Goal: Transaction & Acquisition: Purchase product/service

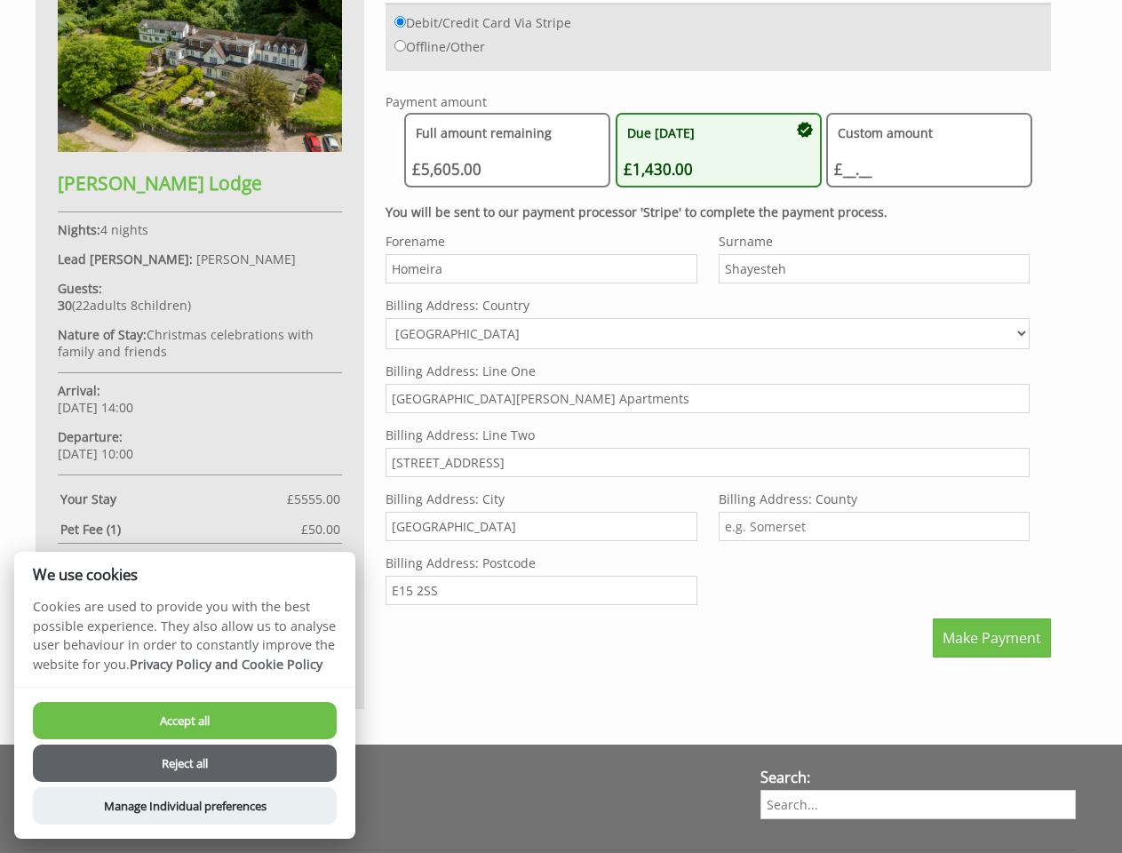
scroll to position [856, 0]
click at [561, 426] on label "Billing Address: Line Two" at bounding box center [708, 434] width 644 height 17
click at [561, 448] on input "[STREET_ADDRESS]" at bounding box center [708, 462] width 644 height 29
click at [400, 21] on input "Debit/Credit Card Via Stripe" at bounding box center [400, 22] width 12 height 12
click at [400, 45] on input "Offline/Other" at bounding box center [400, 46] width 12 height 12
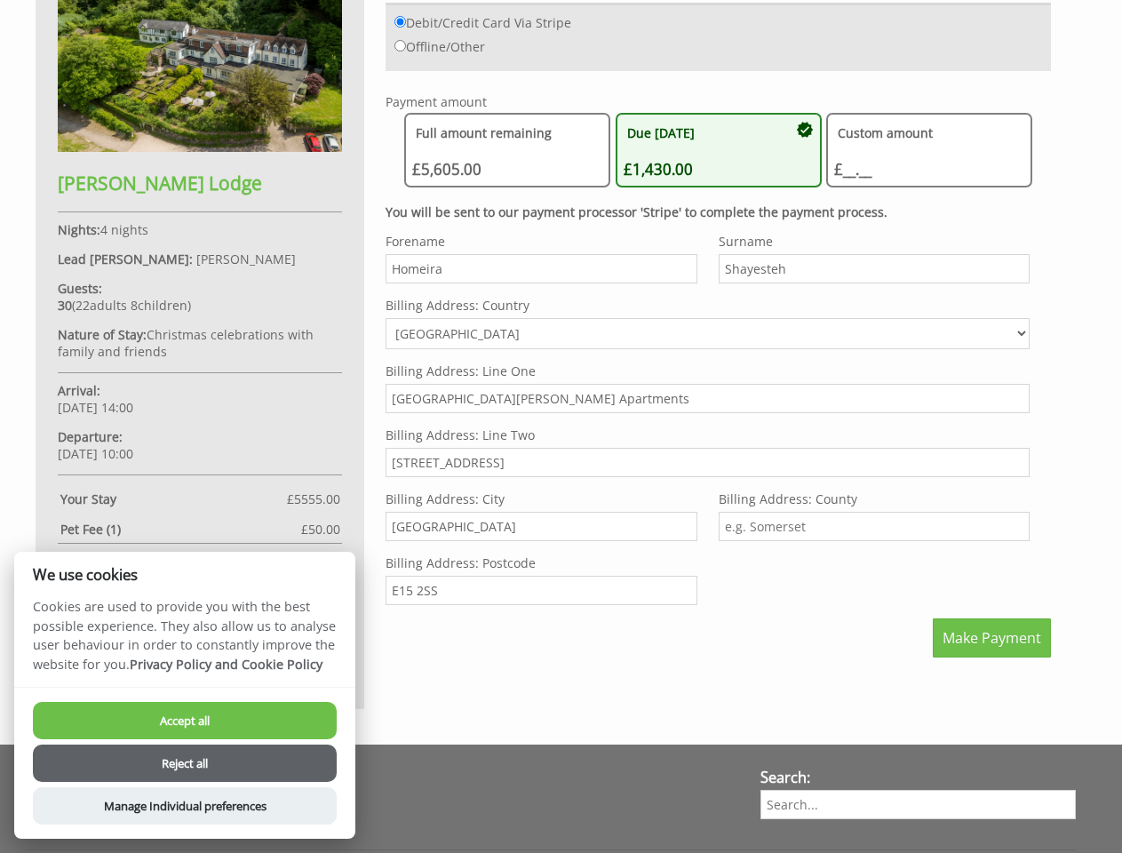
radio input "true"
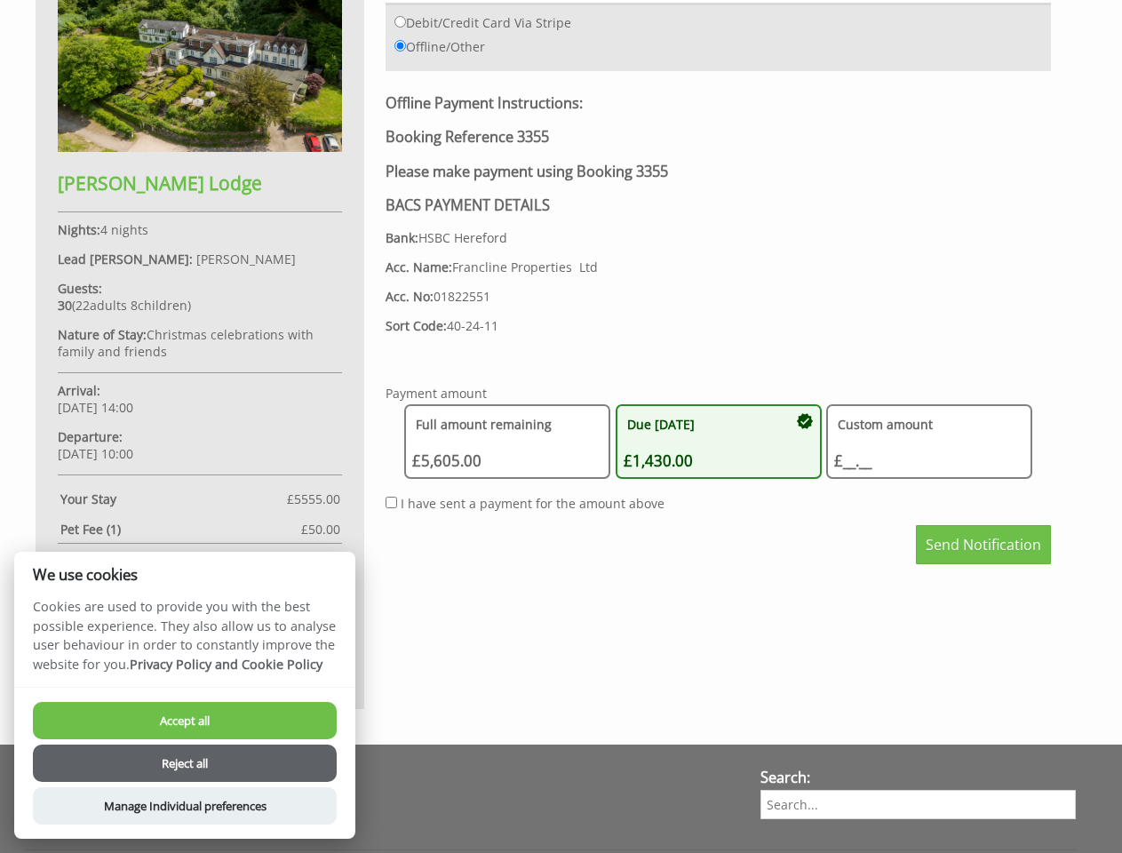
click at [507, 150] on div "Offline Payment Instructions: Booking Reference 3355 Please make payment using …" at bounding box center [718, 229] width 665 height 272
click at [719, 150] on div "Offline Payment Instructions: Booking Reference 3355 Please make payment using …" at bounding box center [718, 229] width 665 height 272
click at [929, 150] on div "Offline Payment Instructions: Booking Reference 3355 Please make payment using …" at bounding box center [718, 229] width 665 height 272
click at [707, 322] on p "Sort Code: 40-24-11" at bounding box center [718, 325] width 665 height 17
click at [991, 638] on div "Your Booking: 3355 This is a provisional booking and will expire if the deposit…" at bounding box center [550, 267] width 1051 height 883
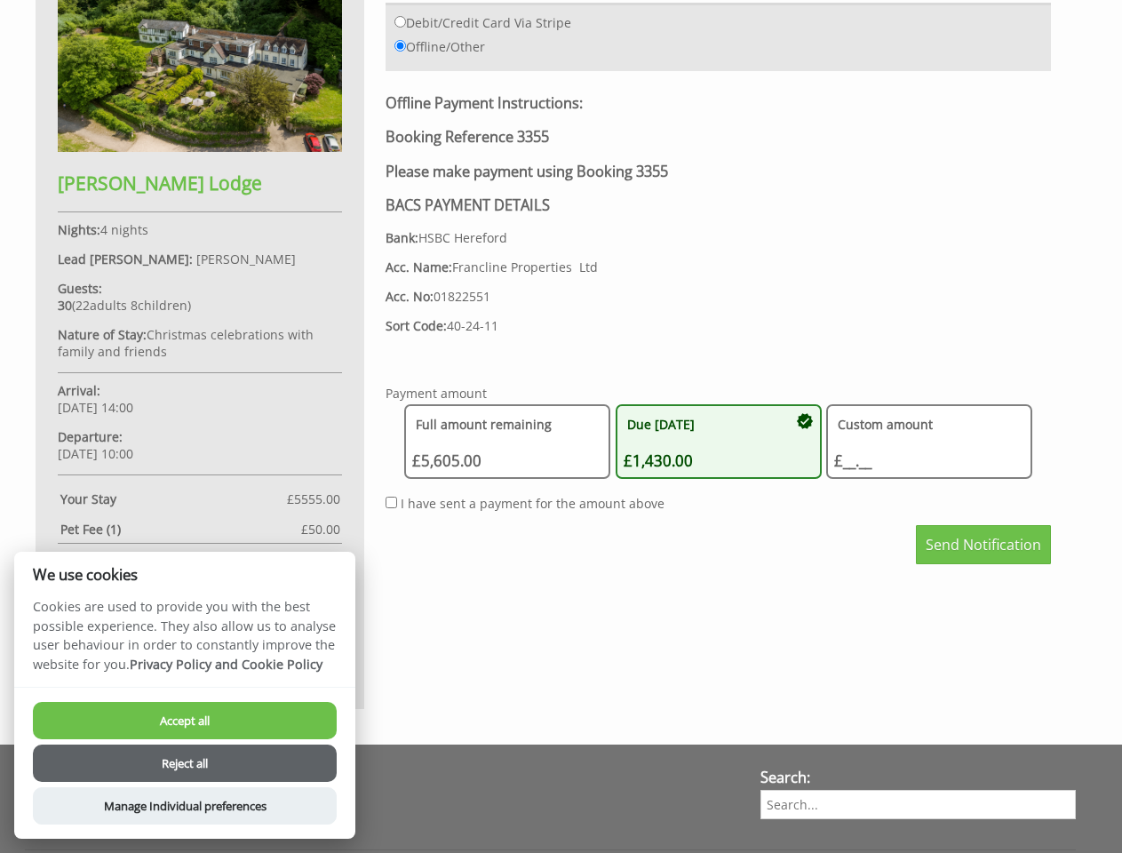
click at [185, 720] on button "Accept all" at bounding box center [185, 720] width 304 height 37
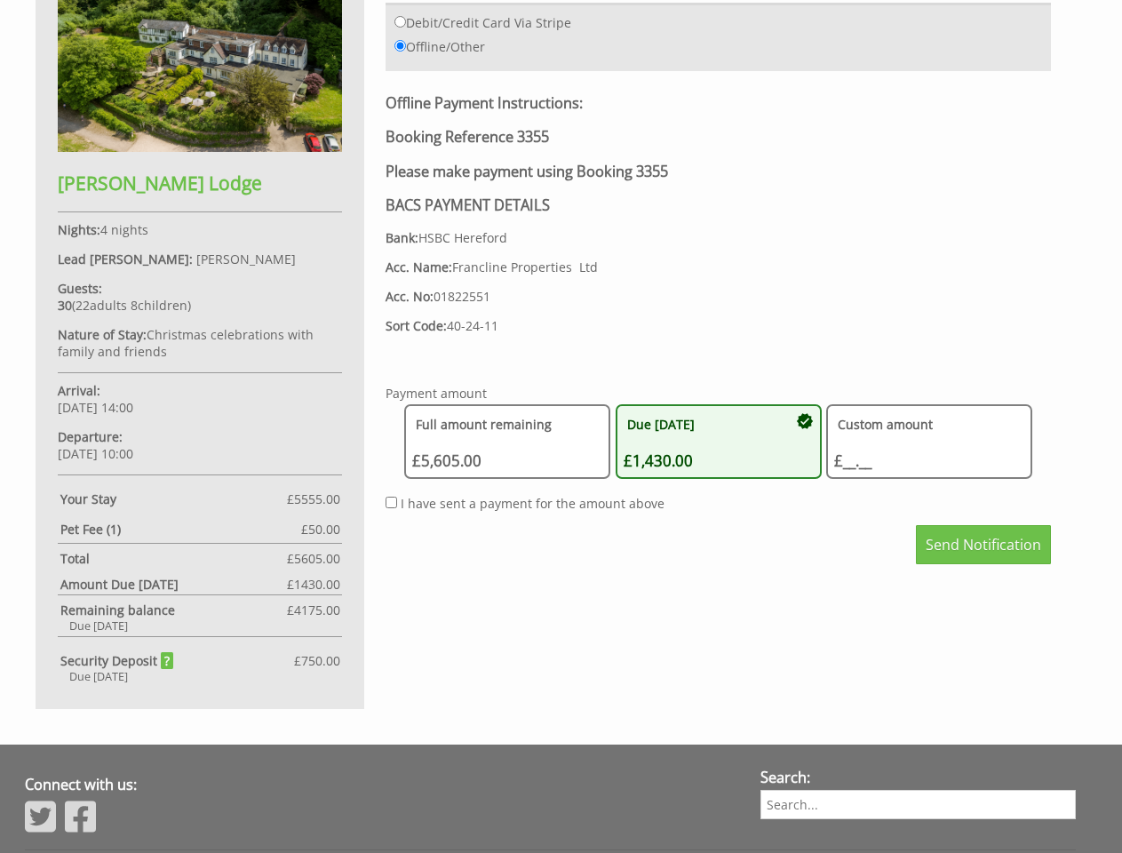
click at [185, 763] on div "Accept all Reject all" at bounding box center [185, 765] width 304 height 80
